Goal: Information Seeking & Learning: Learn about a topic

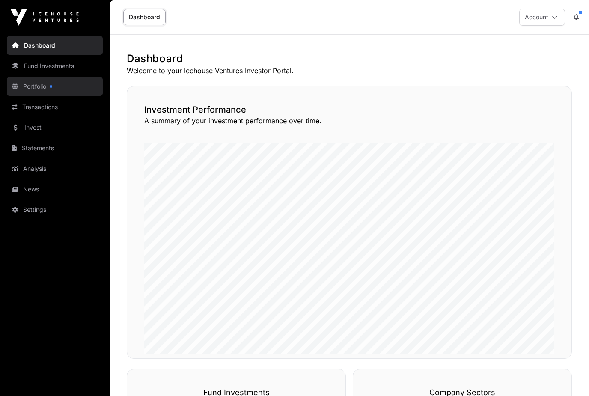
click at [37, 89] on link "Portfolio" at bounding box center [55, 86] width 96 height 19
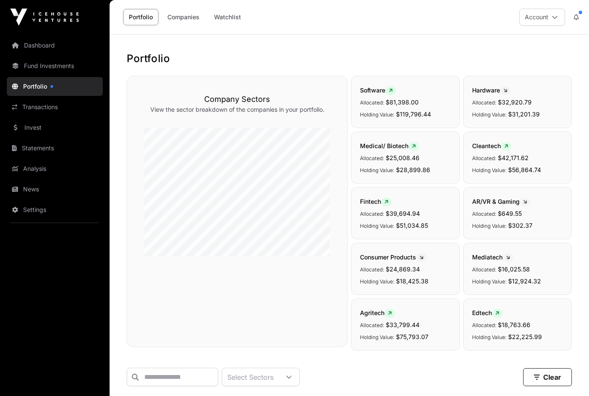
click at [51, 89] on link "Portfolio" at bounding box center [55, 86] width 96 height 19
click at [65, 65] on link "Fund Investments" at bounding box center [55, 65] width 96 height 19
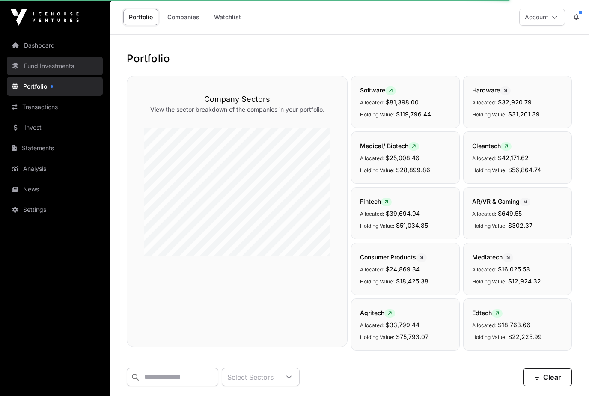
click at [62, 67] on link "Fund Investments" at bounding box center [55, 65] width 96 height 19
click at [65, 60] on link "Fund Investments" at bounding box center [55, 65] width 96 height 19
click at [35, 74] on link "Fund Investments" at bounding box center [55, 65] width 96 height 19
click at [22, 66] on link "Fund Investments" at bounding box center [55, 65] width 96 height 19
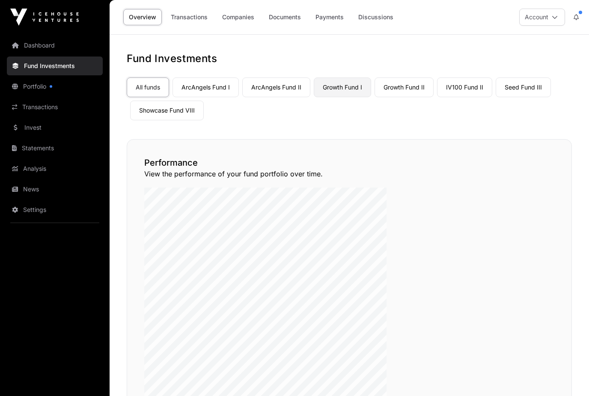
click at [361, 92] on link "Growth Fund I" at bounding box center [342, 87] width 57 height 20
click at [356, 85] on link "Growth Fund I" at bounding box center [342, 87] width 57 height 20
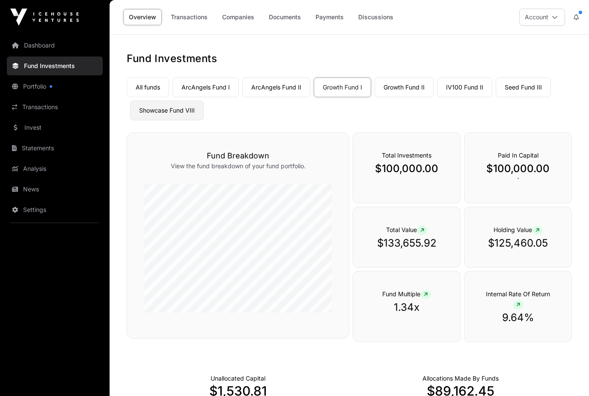
click at [169, 118] on link "Showcase Fund VIII" at bounding box center [167, 111] width 74 height 20
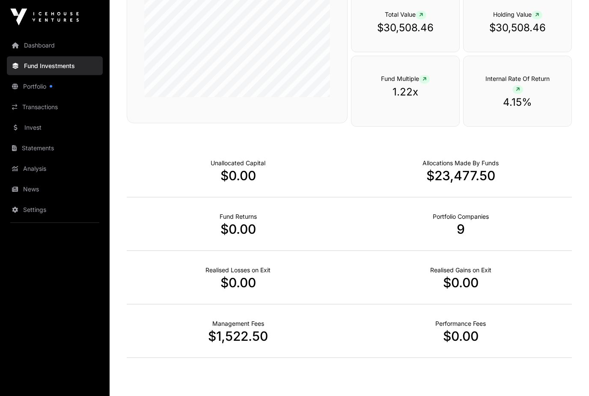
scroll to position [222, 0]
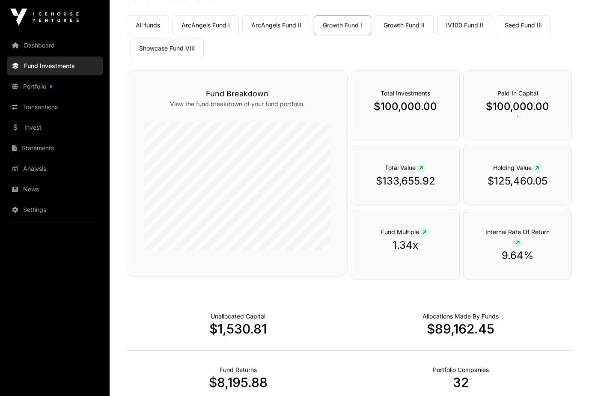
scroll to position [69, 0]
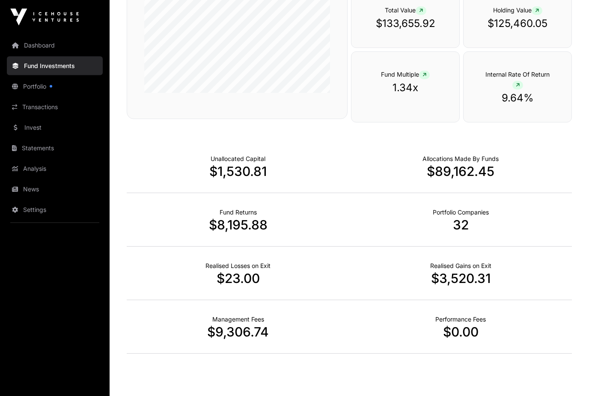
scroll to position [222, 0]
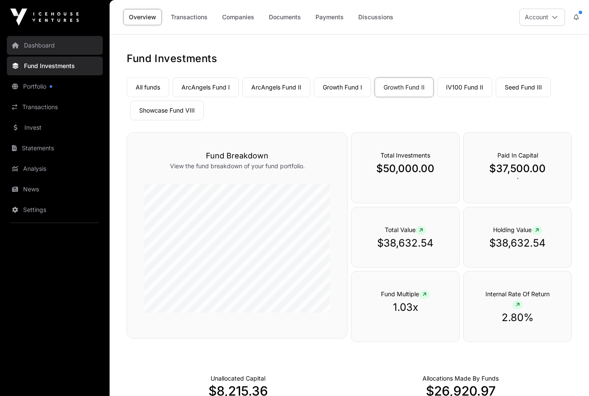
click at [50, 47] on link "Dashboard" at bounding box center [55, 45] width 96 height 19
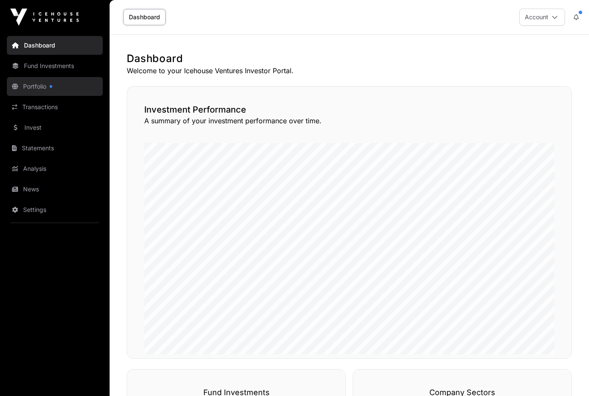
click at [42, 90] on link "Portfolio" at bounding box center [55, 86] width 96 height 19
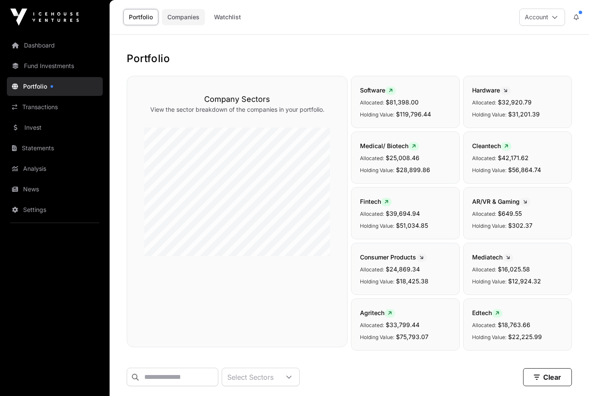
click at [185, 21] on link "Companies" at bounding box center [183, 17] width 43 height 16
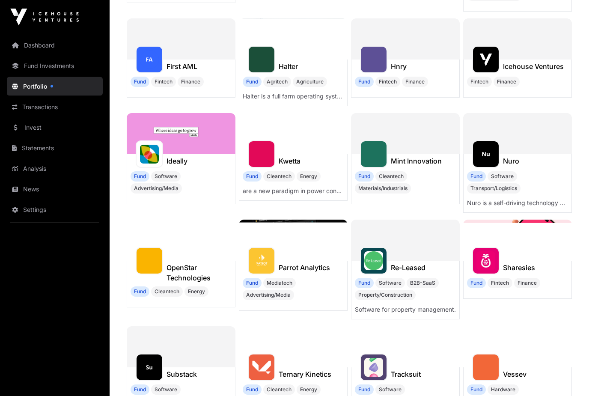
scroll to position [219, 0]
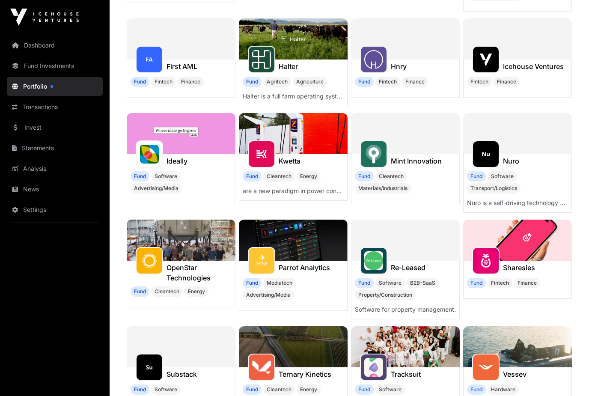
click at [534, 235] on img at bounding box center [517, 239] width 109 height 41
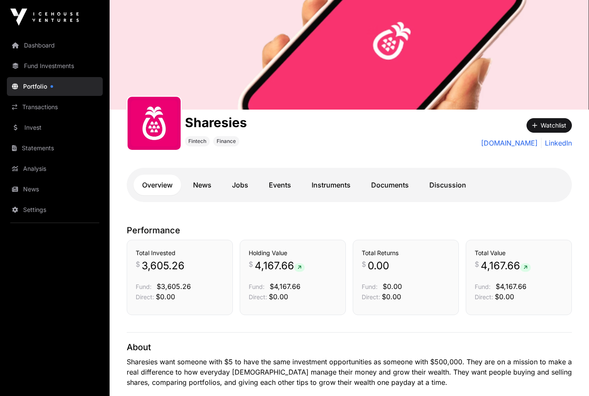
scroll to position [21, 0]
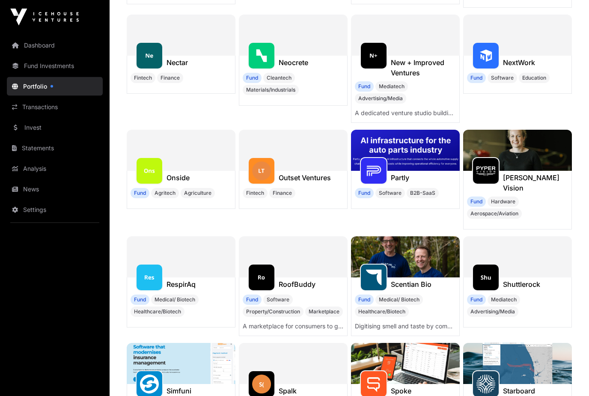
scroll to position [1875, 0]
click at [532, 249] on div at bounding box center [517, 256] width 109 height 41
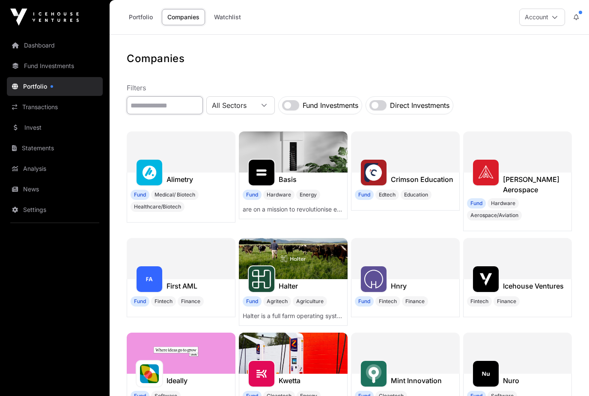
click at [182, 101] on input "text" at bounding box center [165, 105] width 76 height 18
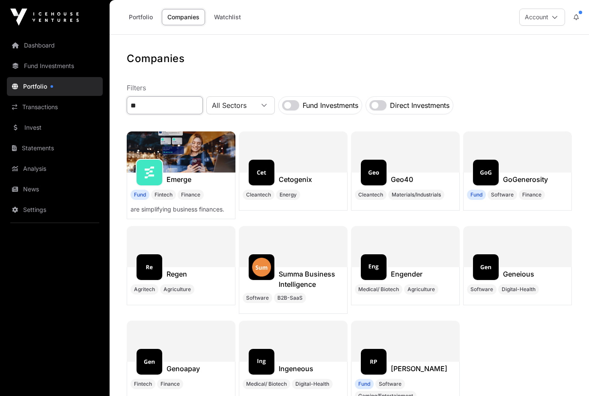
type input "**"
click at [409, 167] on div at bounding box center [405, 151] width 109 height 41
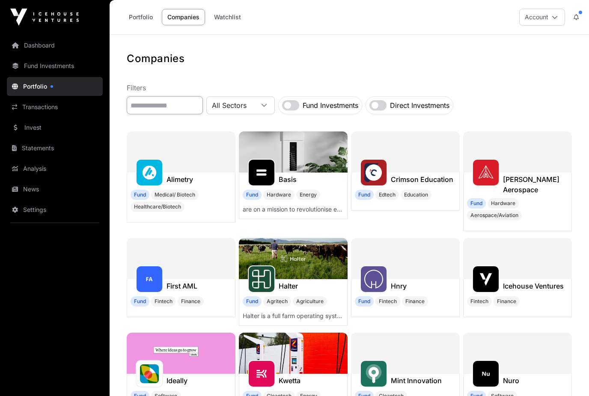
click at [165, 107] on input "text" at bounding box center [165, 105] width 76 height 18
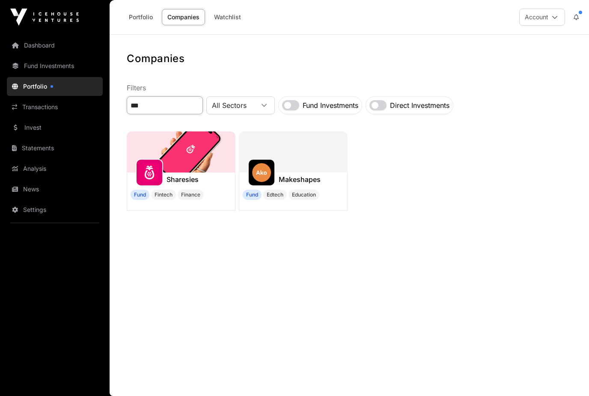
type input "***"
click at [180, 157] on img at bounding box center [181, 151] width 109 height 41
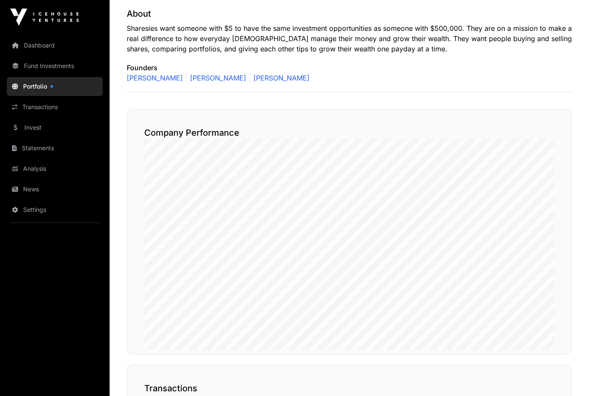
scroll to position [439, 0]
